Goal: Information Seeking & Learning: Learn about a topic

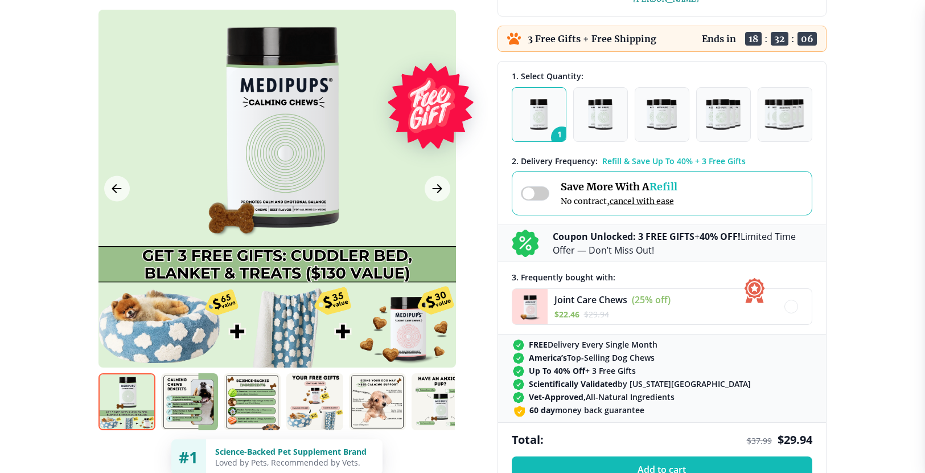
scroll to position [285, 0]
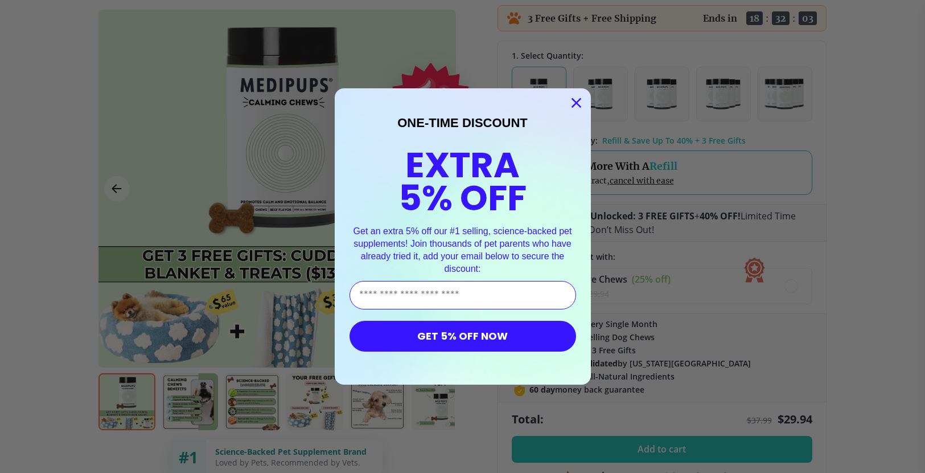
click at [572, 101] on circle "Close dialog" at bounding box center [576, 102] width 19 height 19
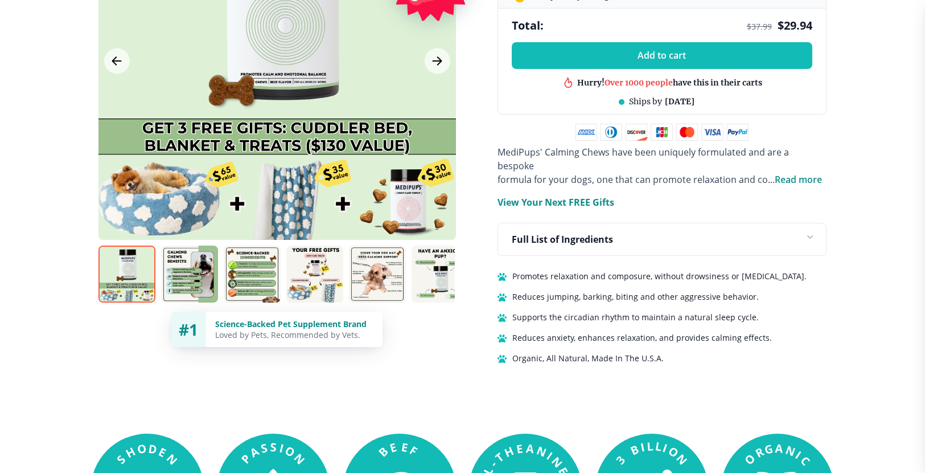
scroll to position [683, 0]
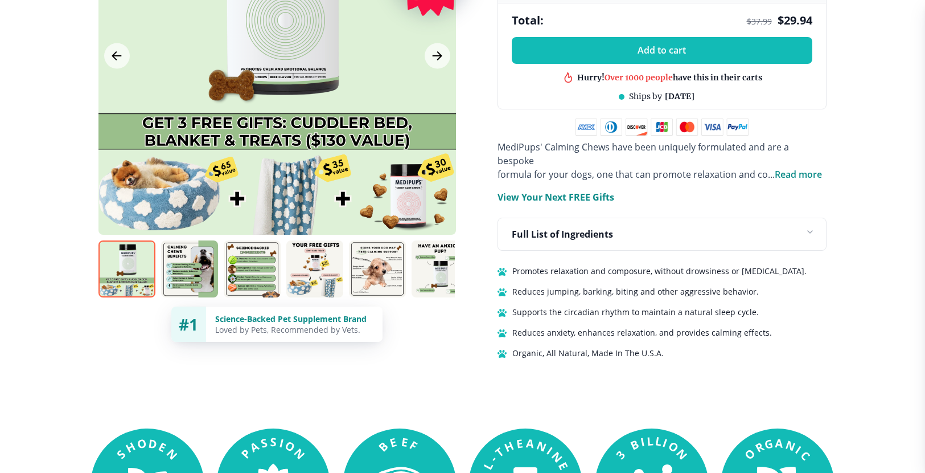
click at [585, 227] on p "Full List of Ingredients" at bounding box center [562, 234] width 101 height 14
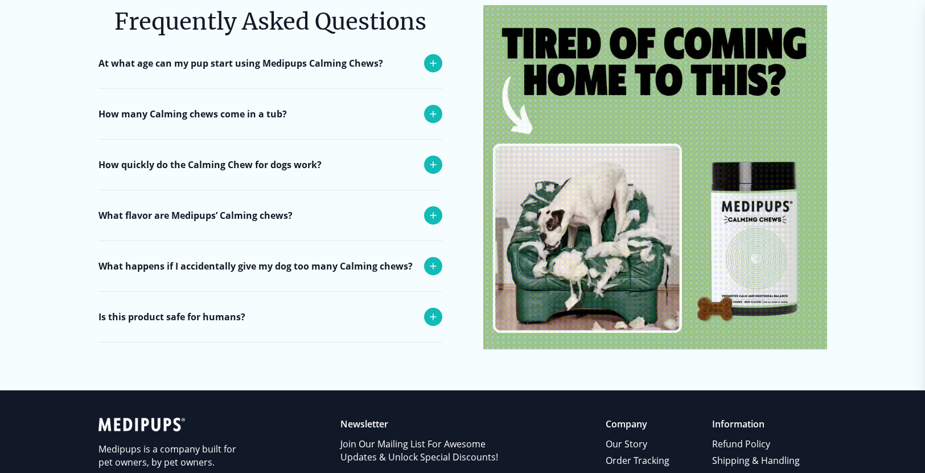
scroll to position [4898, 0]
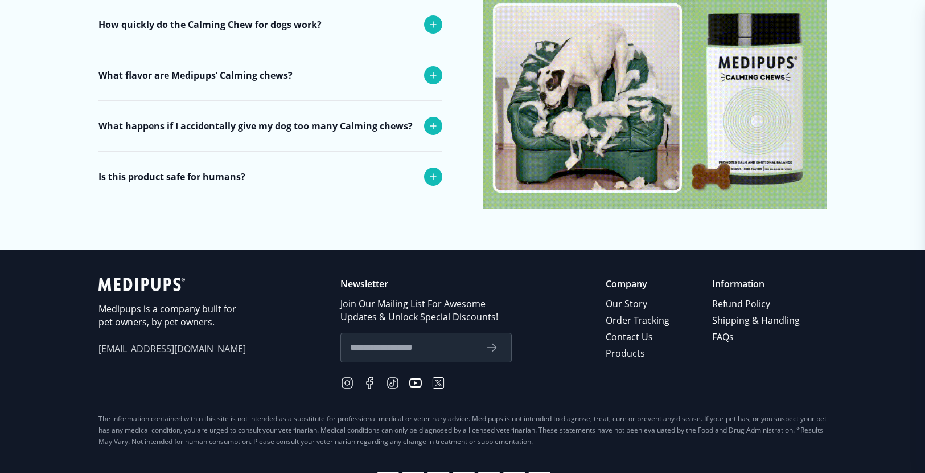
click at [734, 296] on link "Refund Policy" at bounding box center [756, 304] width 89 height 17
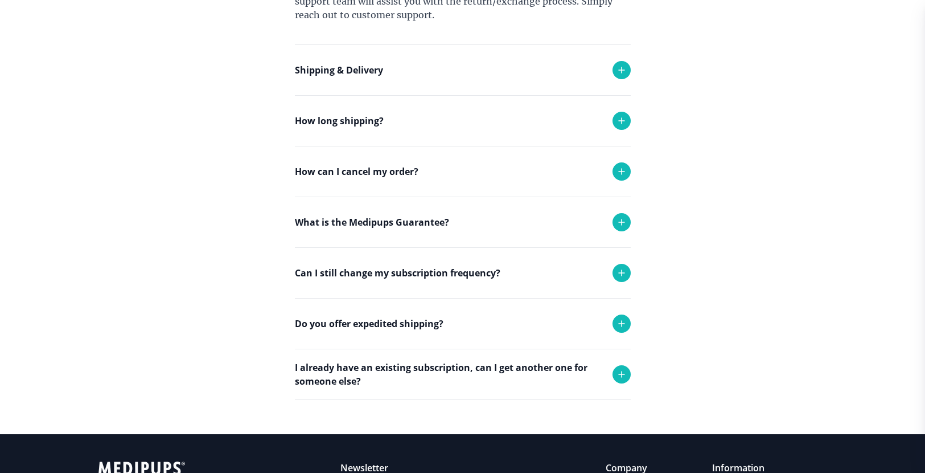
scroll to position [525, 0]
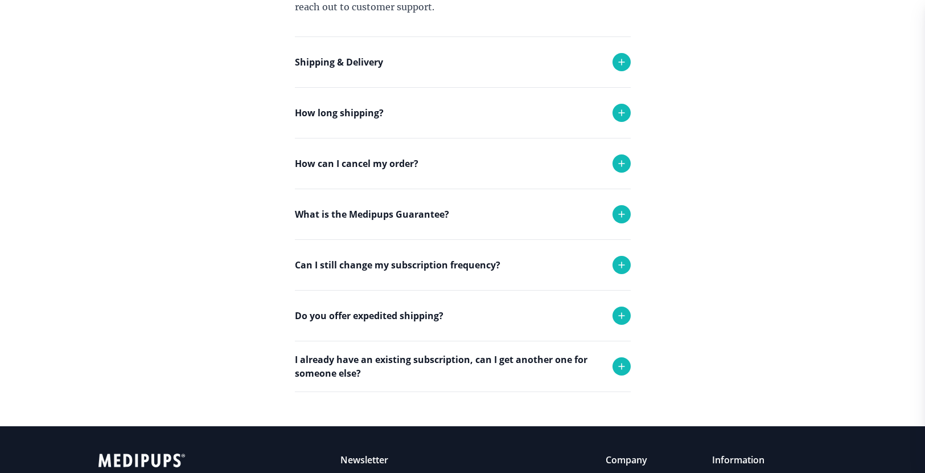
click at [413, 218] on p "What is the Medipups Guarantee?" at bounding box center [372, 214] width 154 height 14
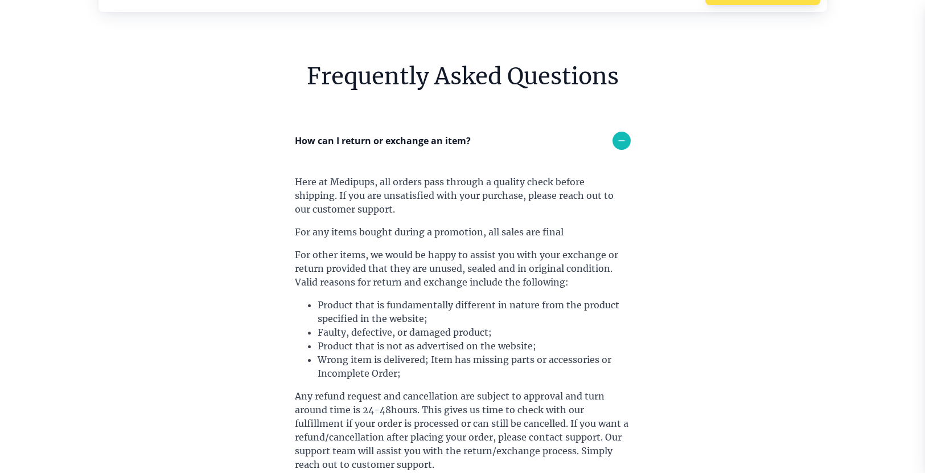
scroll to position [0, 0]
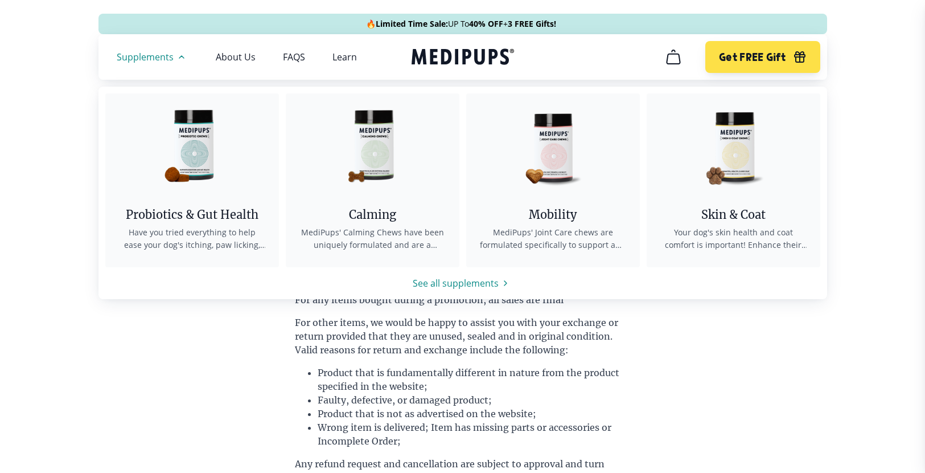
click at [179, 60] on icon "button" at bounding box center [182, 57] width 14 height 14
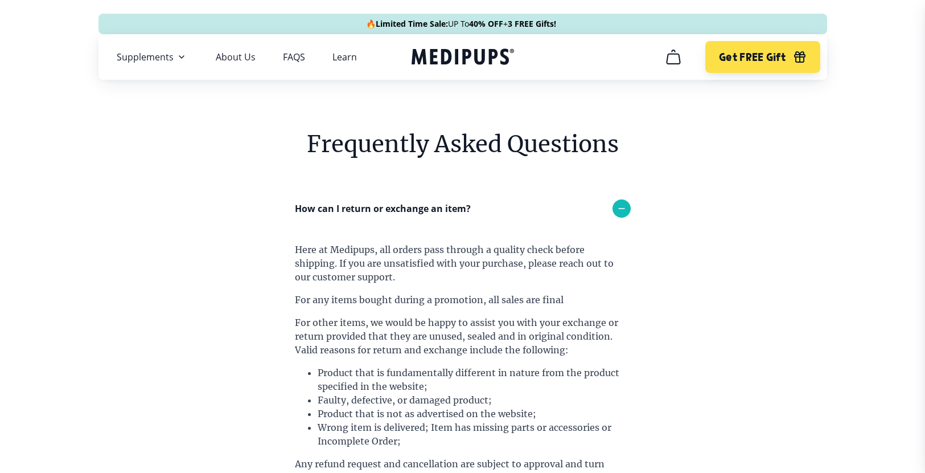
click at [179, 60] on icon "button" at bounding box center [182, 57] width 14 height 14
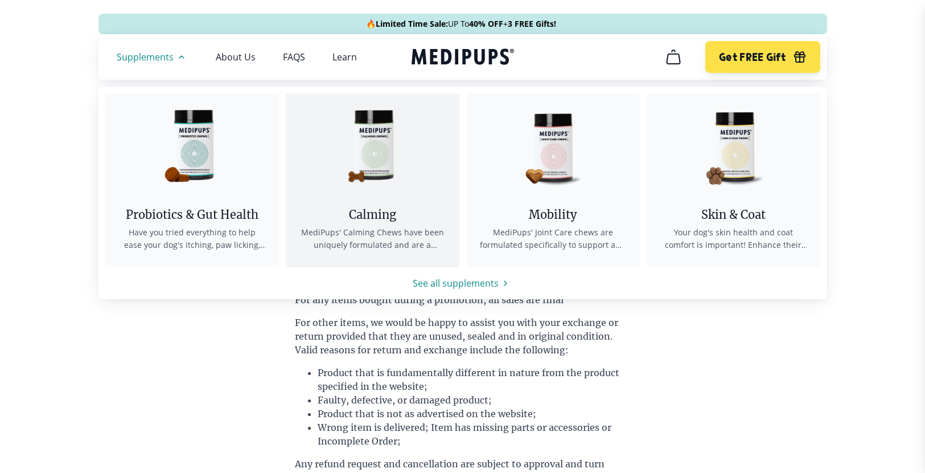
click at [388, 203] on link "Calming MediPups' Calming Chews have been uniquely formulated and are a bespoke…" at bounding box center [373, 180] width 174 height 174
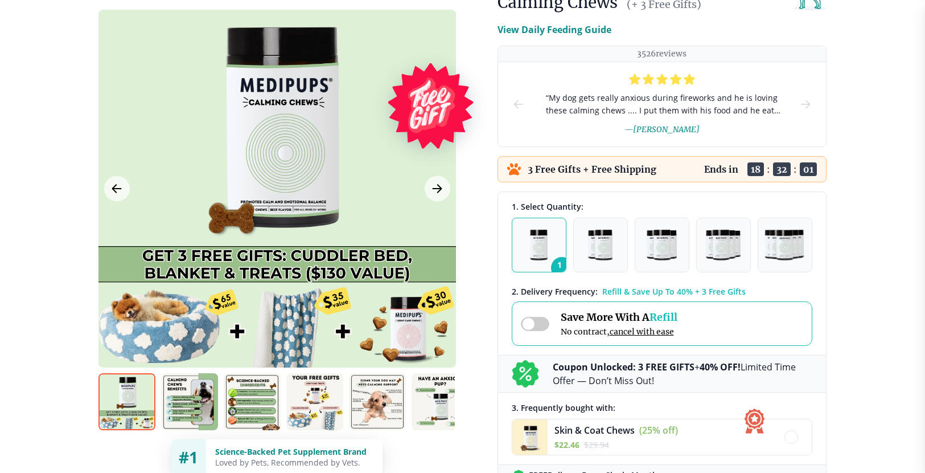
scroll to position [114, 0]
